Goal: Task Accomplishment & Management: Manage account settings

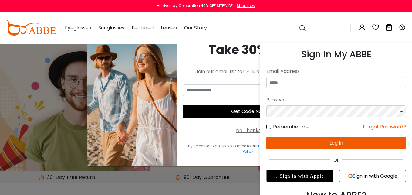
click at [364, 26] on icon at bounding box center [361, 27] width 7 height 7
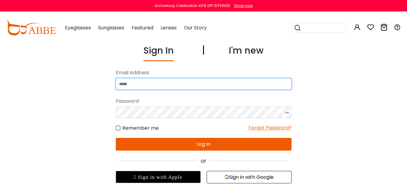
click at [256, 79] on input "email" at bounding box center [204, 84] width 176 height 12
type input "**********"
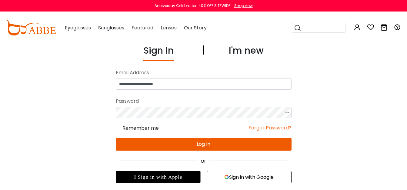
click at [286, 113] on icon at bounding box center [287, 113] width 6 height 12
click at [209, 144] on button "Log In" at bounding box center [204, 144] width 176 height 13
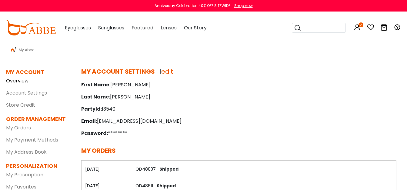
click at [21, 80] on link "Overview" at bounding box center [17, 80] width 22 height 7
click at [20, 131] on dd "My Orders" at bounding box center [34, 128] width 57 height 10
click at [17, 130] on link "My Orders" at bounding box center [18, 127] width 25 height 7
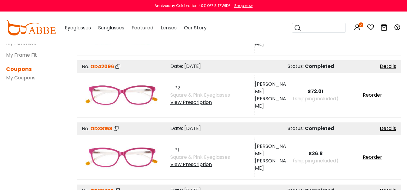
scroll to position [144, 0]
click at [191, 100] on div "View Prescription" at bounding box center [200, 102] width 60 height 7
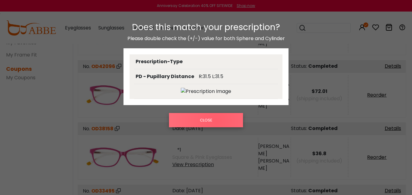
click at [216, 121] on button "CLOSE" at bounding box center [206, 120] width 74 height 14
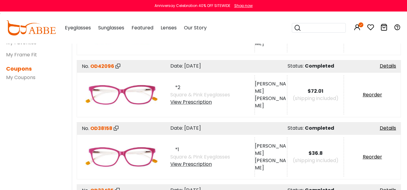
click at [183, 168] on div "*1 Square & Pink Eyeglasses View Prescription" at bounding box center [209, 156] width 90 height 39
click at [180, 166] on div "View Prescription" at bounding box center [200, 164] width 60 height 7
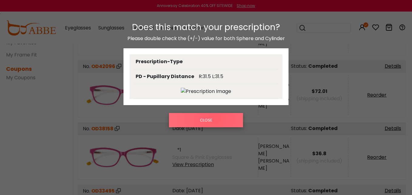
click at [214, 117] on button "CLOSE" at bounding box center [206, 120] width 74 height 14
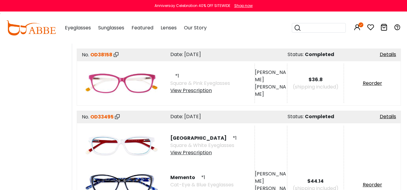
scroll to position [219, 0]
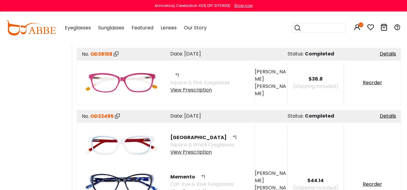
click at [186, 154] on div "View Prescription" at bounding box center [203, 152] width 66 height 7
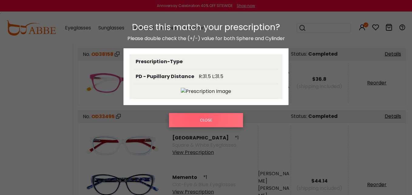
click at [195, 114] on button "CLOSE" at bounding box center [206, 120] width 74 height 14
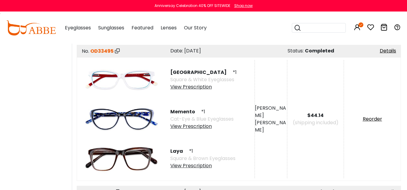
scroll to position [290, 0]
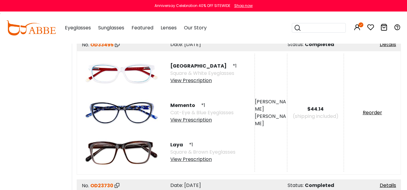
click at [184, 159] on div "View Prescription" at bounding box center [202, 159] width 65 height 7
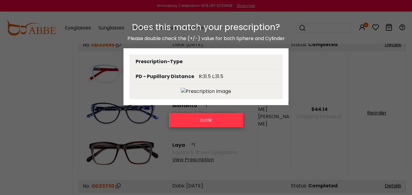
click at [199, 119] on button "CLOSE" at bounding box center [206, 120] width 74 height 14
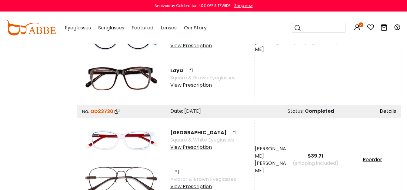
scroll to position [365, 0]
click at [185, 149] on div "View Prescription" at bounding box center [203, 146] width 66 height 7
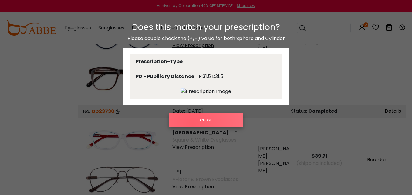
click at [193, 124] on button "CLOSE" at bounding box center [206, 120] width 74 height 14
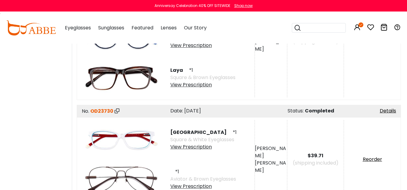
scroll to position [453, 0]
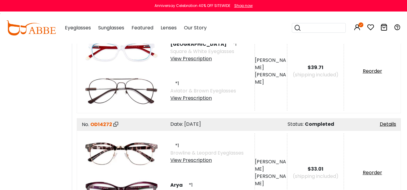
click at [183, 99] on div "View Prescription" at bounding box center [203, 98] width 66 height 7
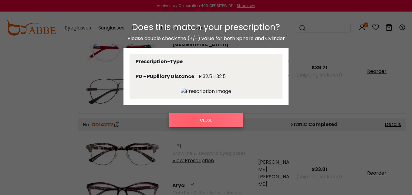
click at [192, 122] on button "CLOSE" at bounding box center [206, 120] width 74 height 14
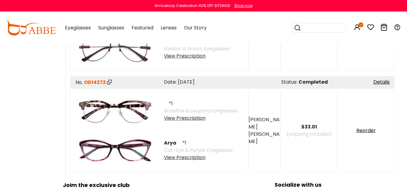
scroll to position [495, 6]
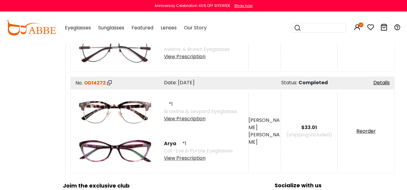
click at [177, 158] on div "View Prescription" at bounding box center [198, 158] width 69 height 7
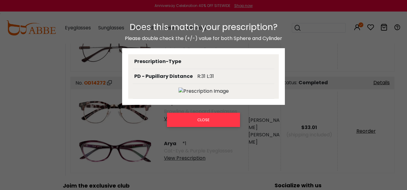
scroll to position [495, 5]
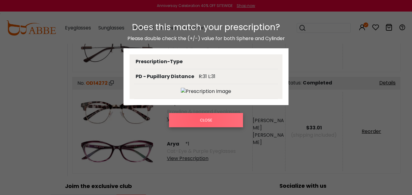
click at [198, 117] on button "CLOSE" at bounding box center [206, 120] width 74 height 14
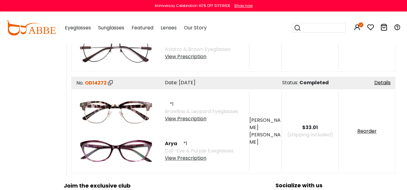
click at [193, 159] on div "View Prescription" at bounding box center [199, 158] width 69 height 7
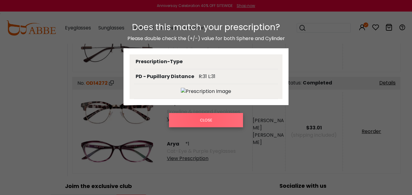
click at [201, 116] on button "CLOSE" at bounding box center [206, 120] width 74 height 14
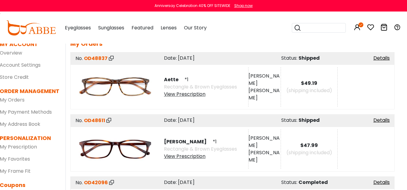
scroll to position [0, 6]
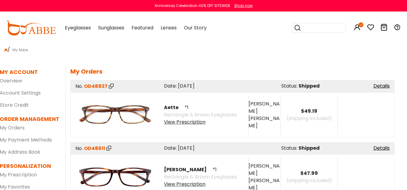
click at [185, 119] on div "View Prescription" at bounding box center [200, 122] width 73 height 7
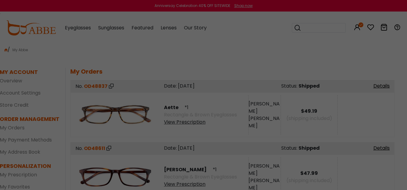
scroll to position [0, 5]
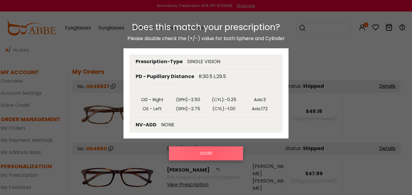
click at [211, 155] on button "CLOSE" at bounding box center [206, 153] width 74 height 14
